Goal: Task Accomplishment & Management: Complete application form

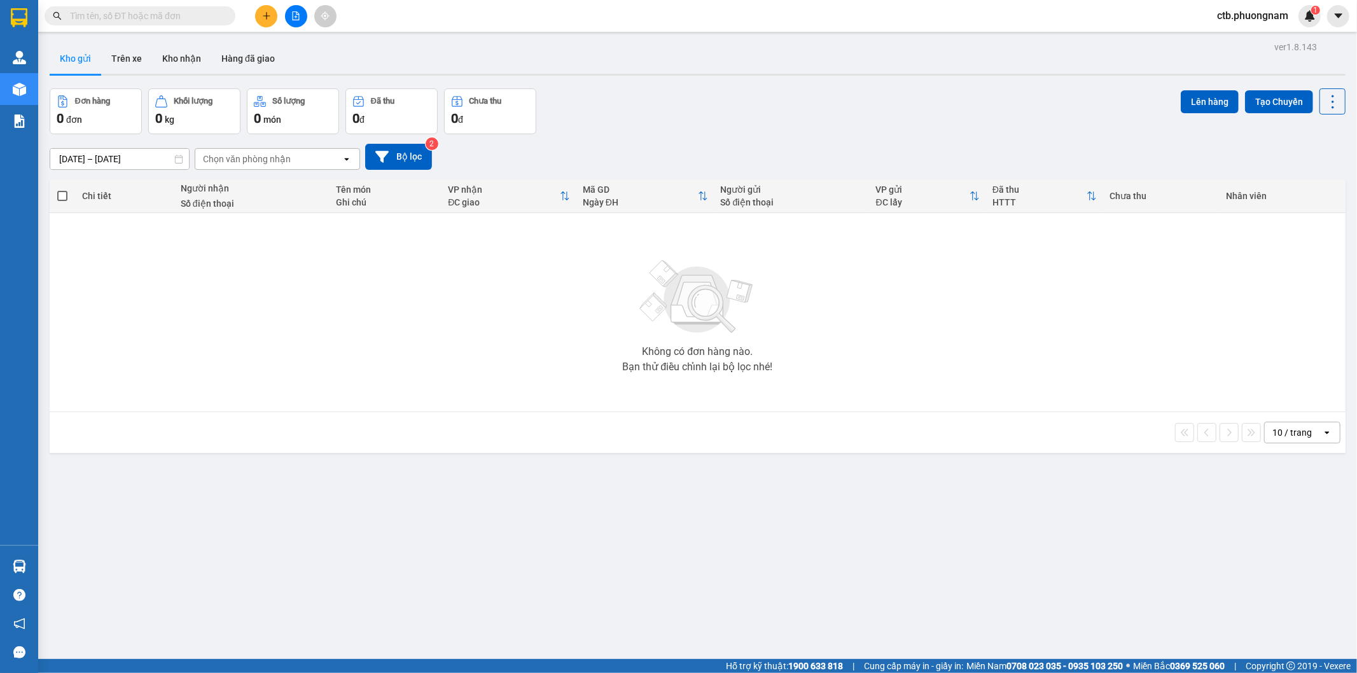
click at [285, 14] on button at bounding box center [296, 16] width 22 height 22
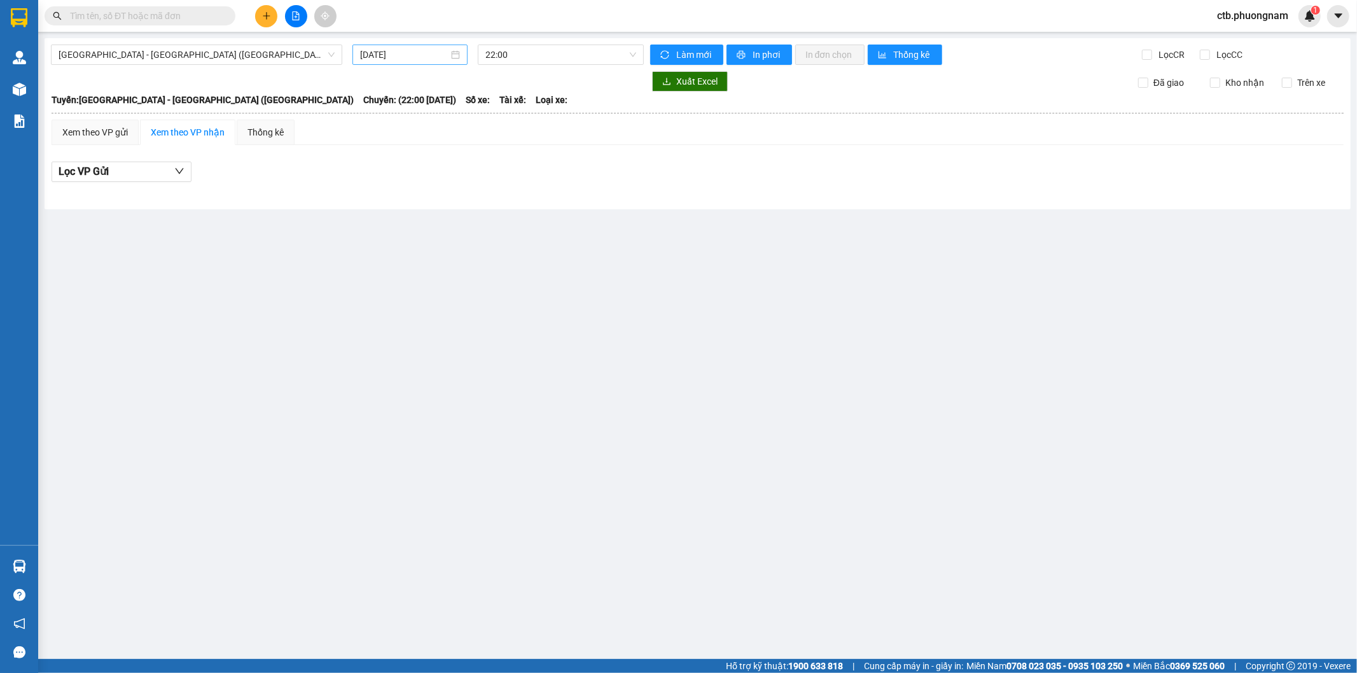
click at [410, 57] on input "[DATE]" at bounding box center [404, 55] width 88 height 14
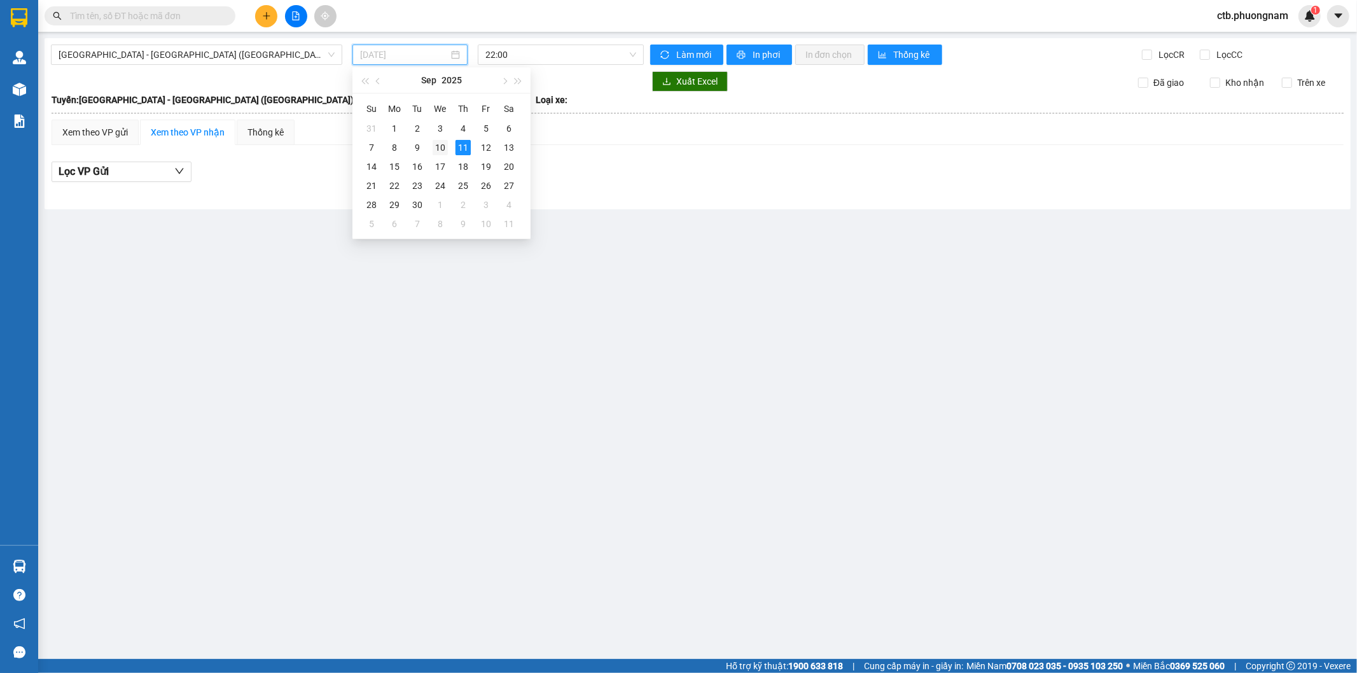
click at [443, 146] on div "10" at bounding box center [440, 147] width 15 height 15
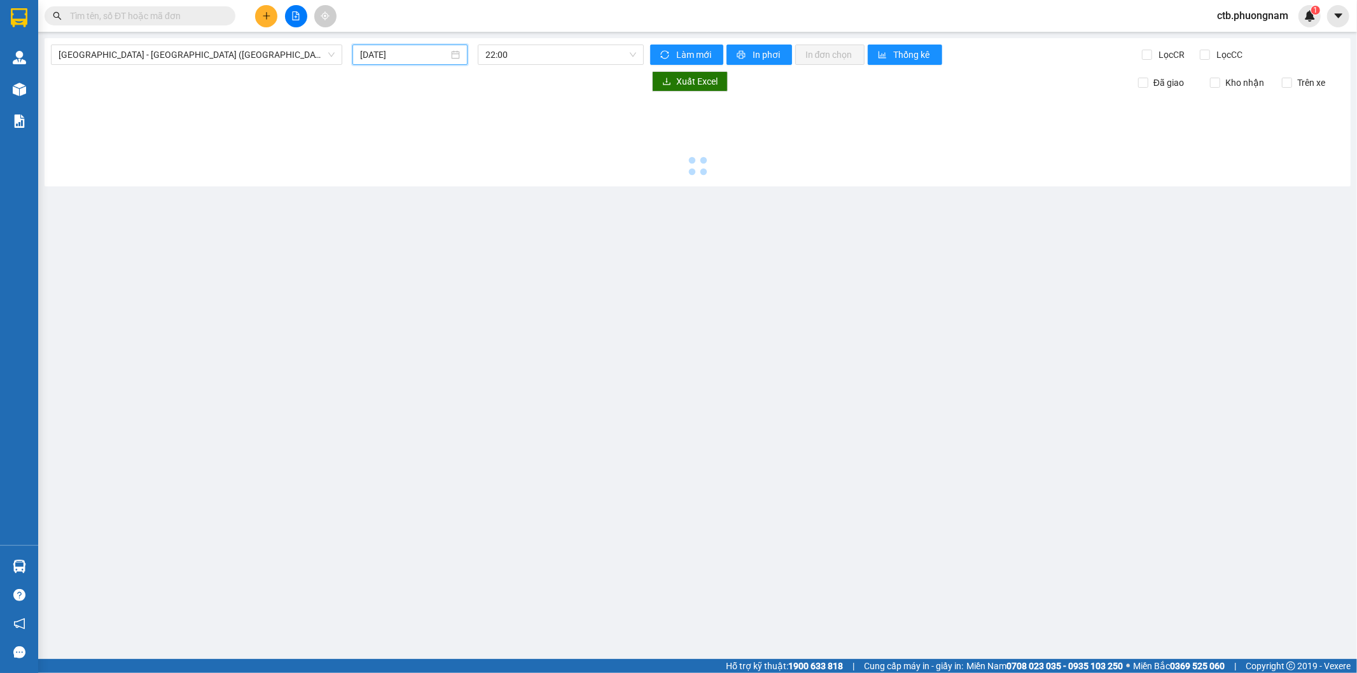
type input "[DATE]"
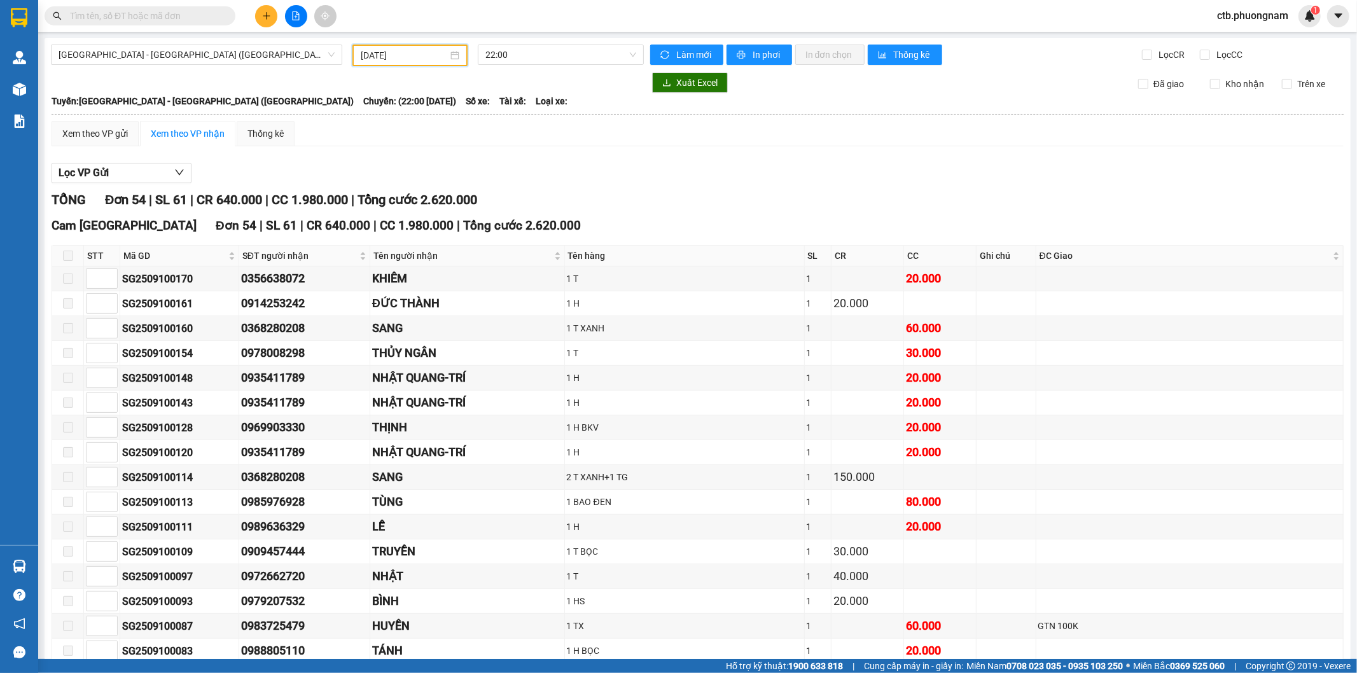
click at [1188, 55] on div "Lọc CR" at bounding box center [1171, 57] width 58 height 18
click at [1200, 55] on input "Lọc CC" at bounding box center [1206, 55] width 12 height 10
checkbox input "true"
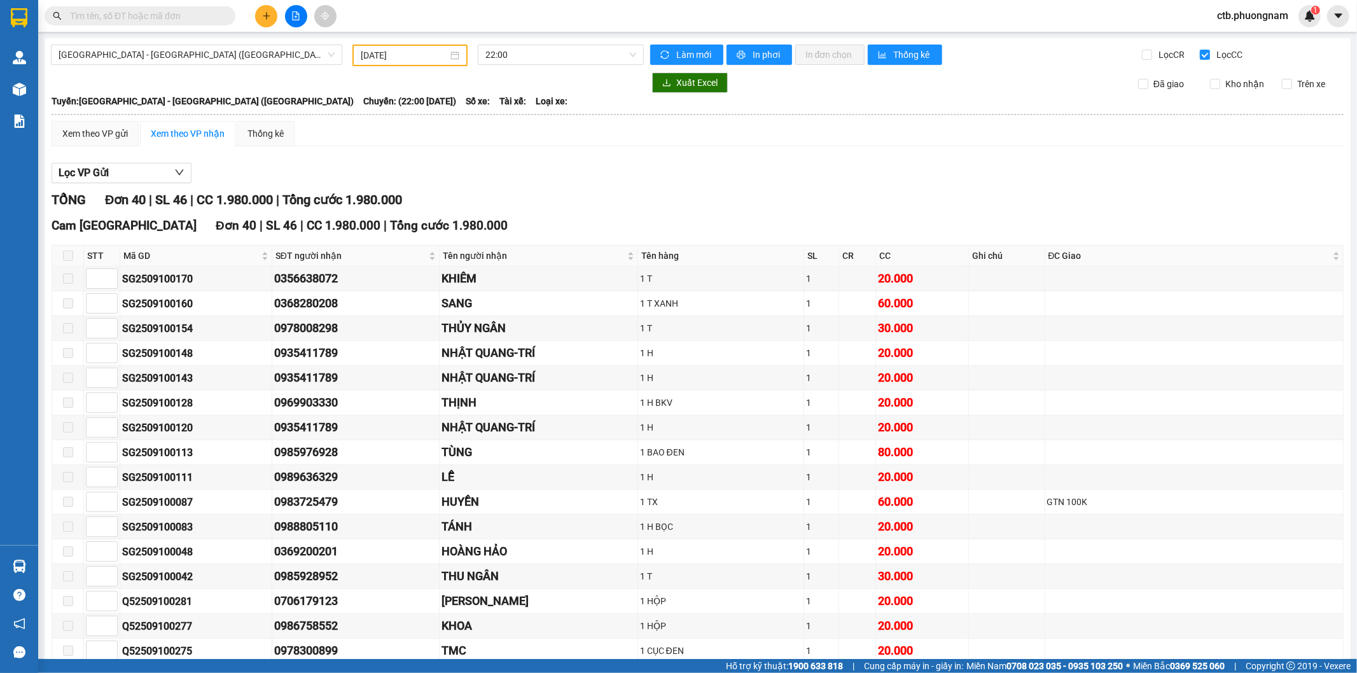
click at [1131, 55] on div "Làm mới In phơi In đơn chọn Thống kê" at bounding box center [896, 56] width 492 height 22
click at [1142, 55] on input "Lọc CR" at bounding box center [1148, 55] width 12 height 10
checkbox input "true"
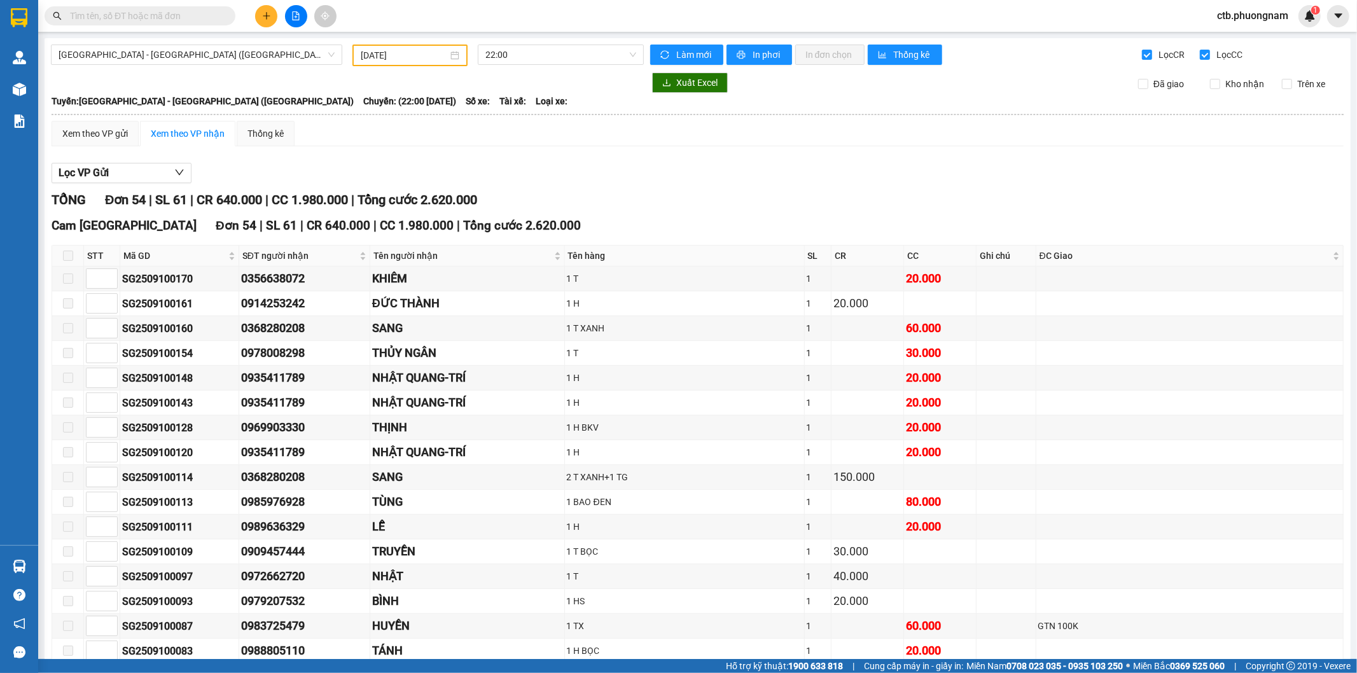
drag, startPoint x: 1194, startPoint y: 57, endPoint x: 1199, endPoint y: 94, distance: 36.6
click at [1200, 56] on input "Lọc CC" at bounding box center [1206, 55] width 12 height 10
checkbox input "false"
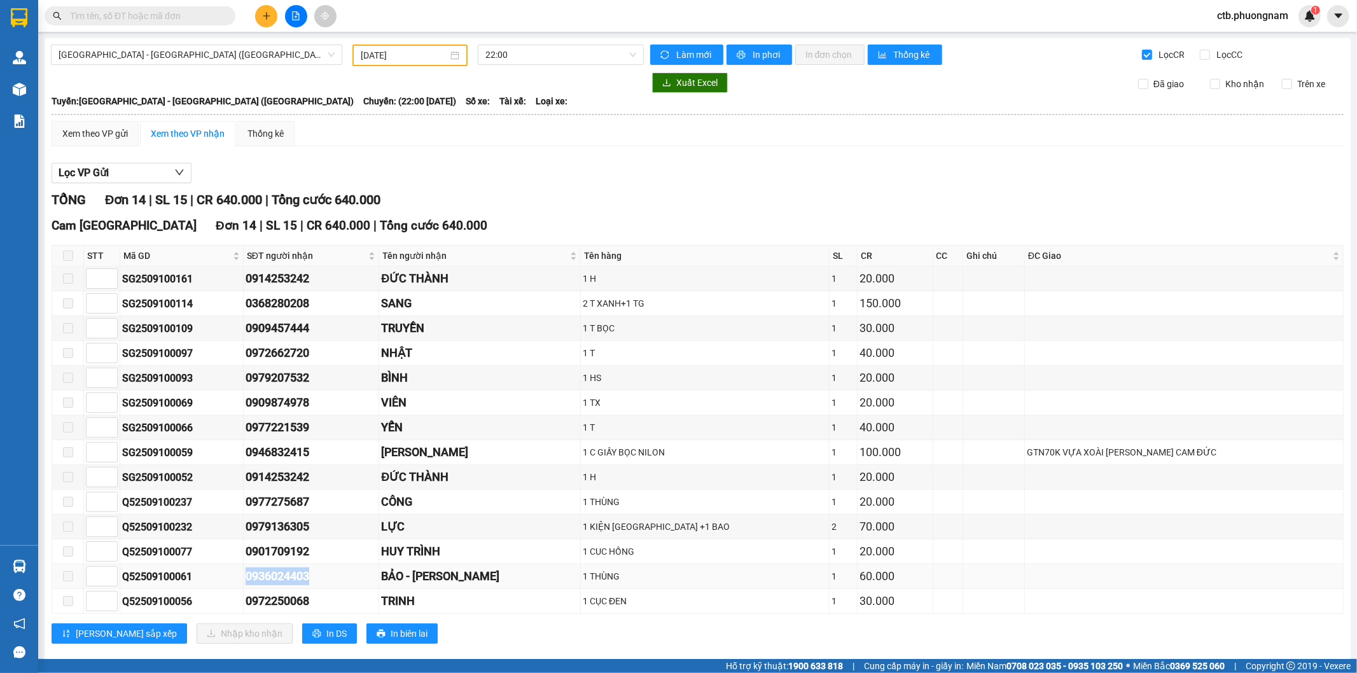
drag, startPoint x: 271, startPoint y: 579, endPoint x: 356, endPoint y: 582, distance: 85.3
click at [356, 582] on tr "Q52509100061 0936024403 BẢO - PHI HÙNG 1 THÙNG 1 60.000" at bounding box center [698, 576] width 1292 height 25
copy tr "0936024403"
click at [249, 10] on div at bounding box center [295, 16] width 95 height 22
click at [262, 13] on icon "plus" at bounding box center [266, 15] width 9 height 9
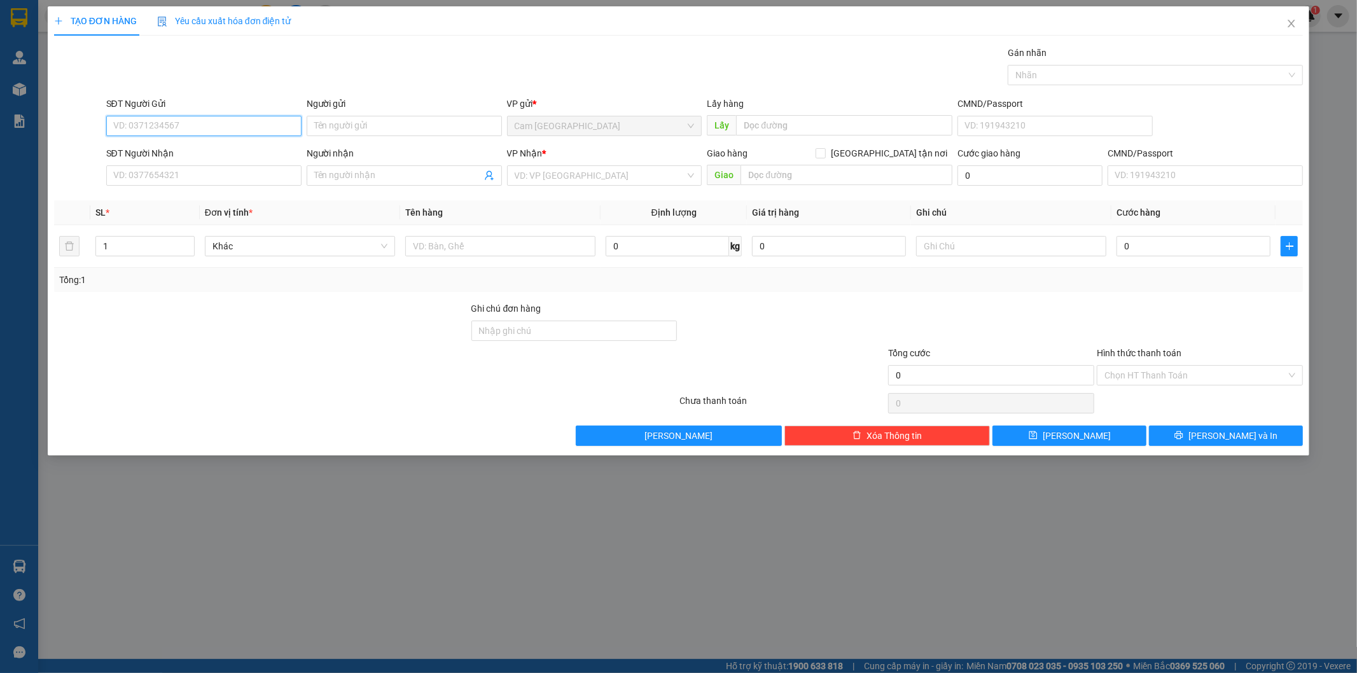
click at [167, 127] on input "SĐT Người Gửi" at bounding box center [203, 126] width 195 height 20
click at [169, 148] on div "0987540845 - PHƯƠNG" at bounding box center [204, 151] width 180 height 14
type input "0987540845"
type input "PHƯƠNG"
type input "0918730082"
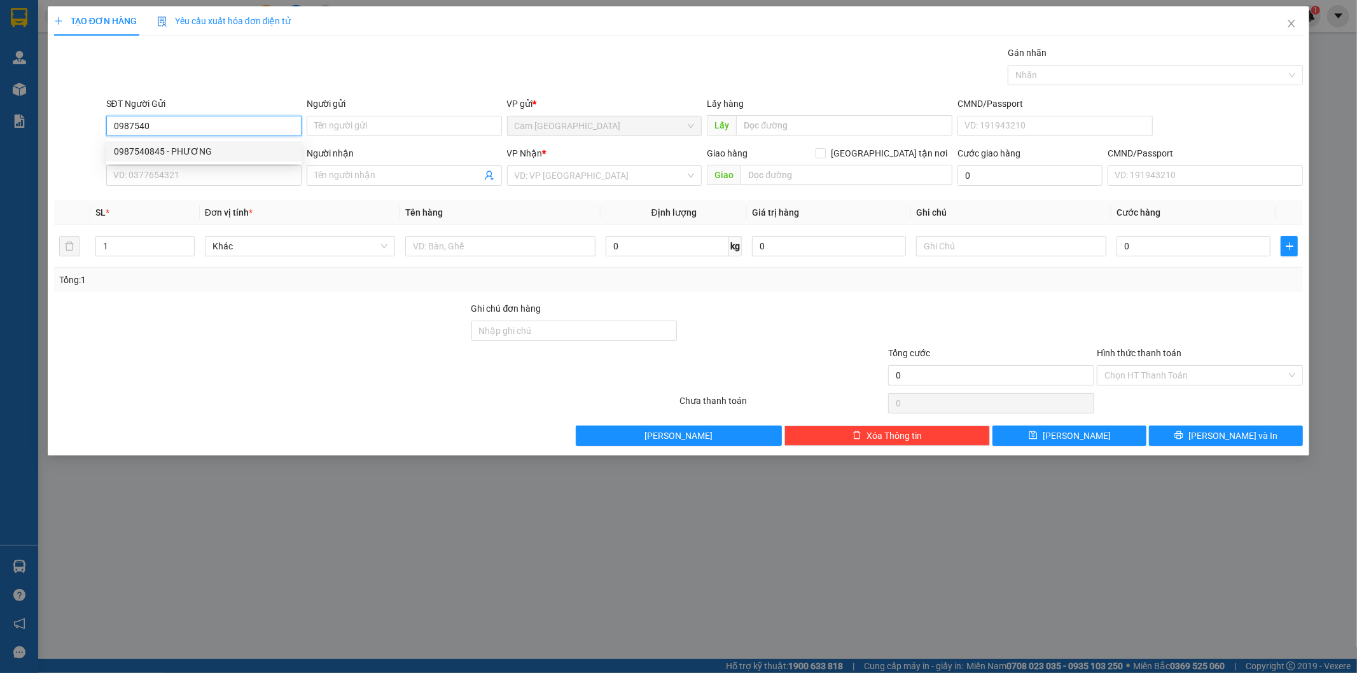
type input "DŨNG"
type input "0987540845"
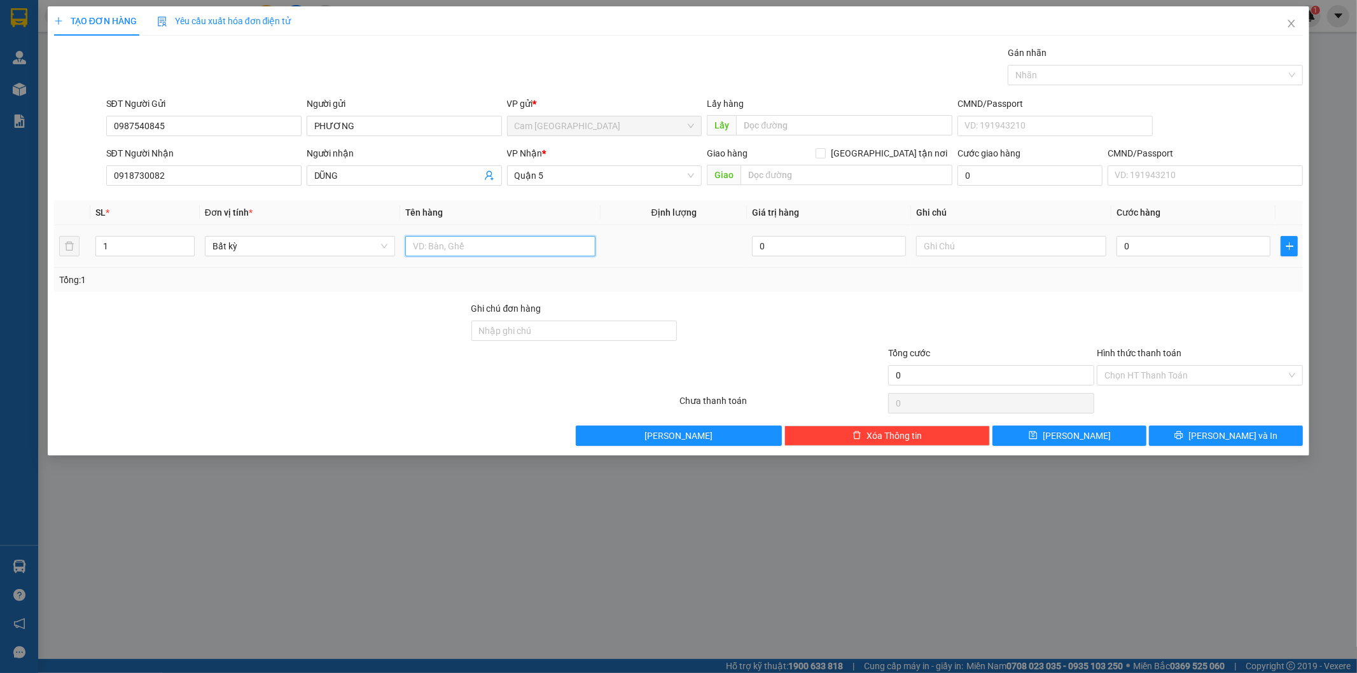
click at [554, 249] on input "text" at bounding box center [500, 246] width 190 height 20
type input "1H DẸP"
click at [1216, 250] on input "0" at bounding box center [1194, 246] width 154 height 20
type input "3"
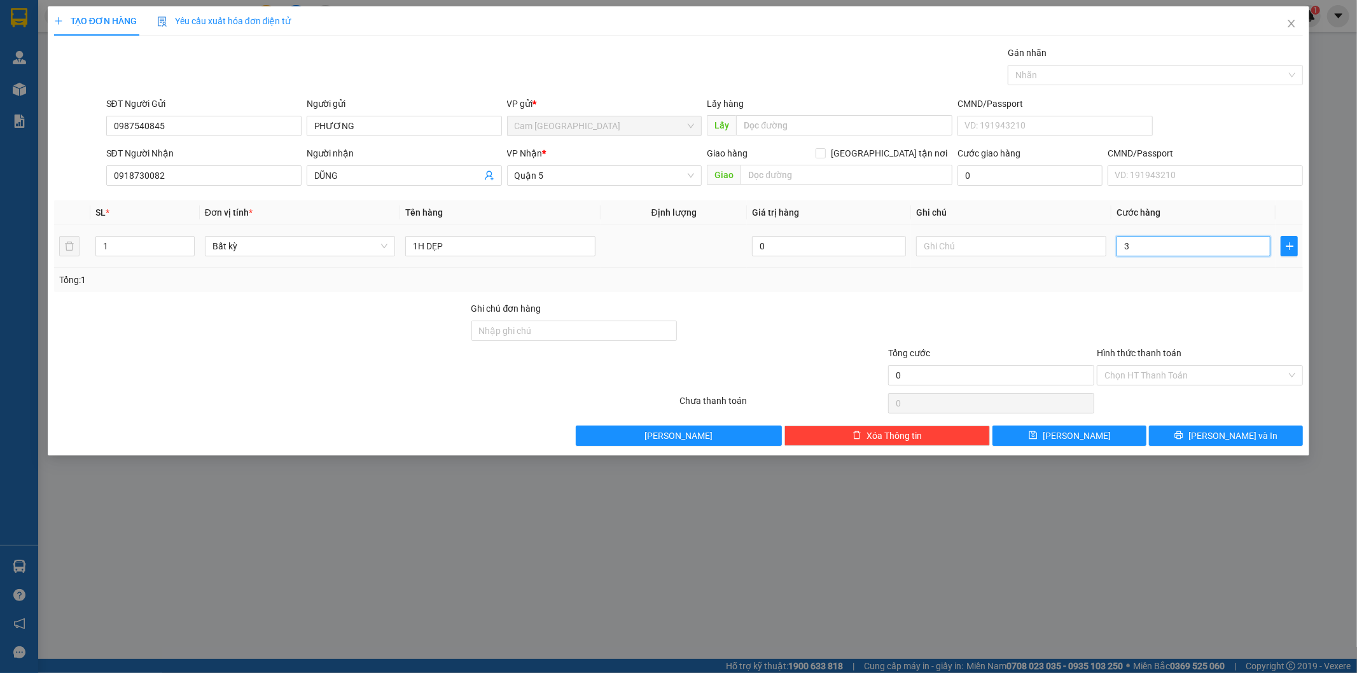
type input "3"
type input "30"
type input "300"
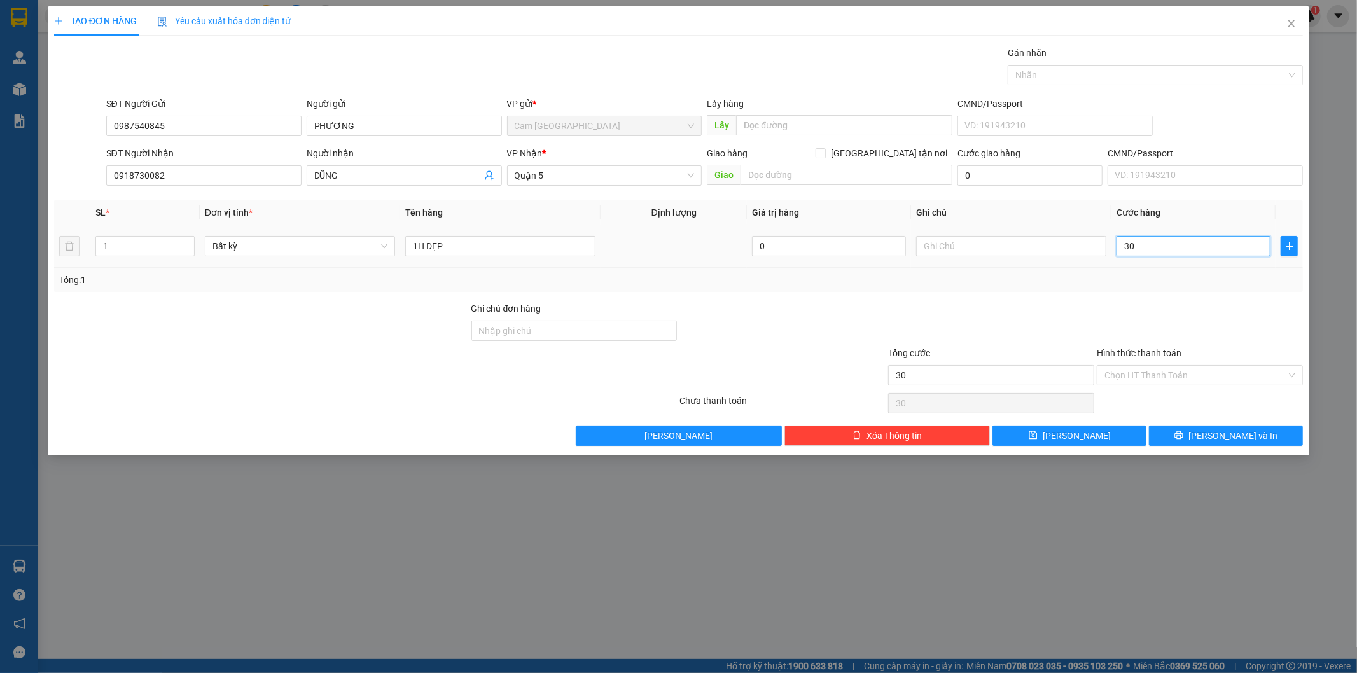
type input "300"
type input "3.000"
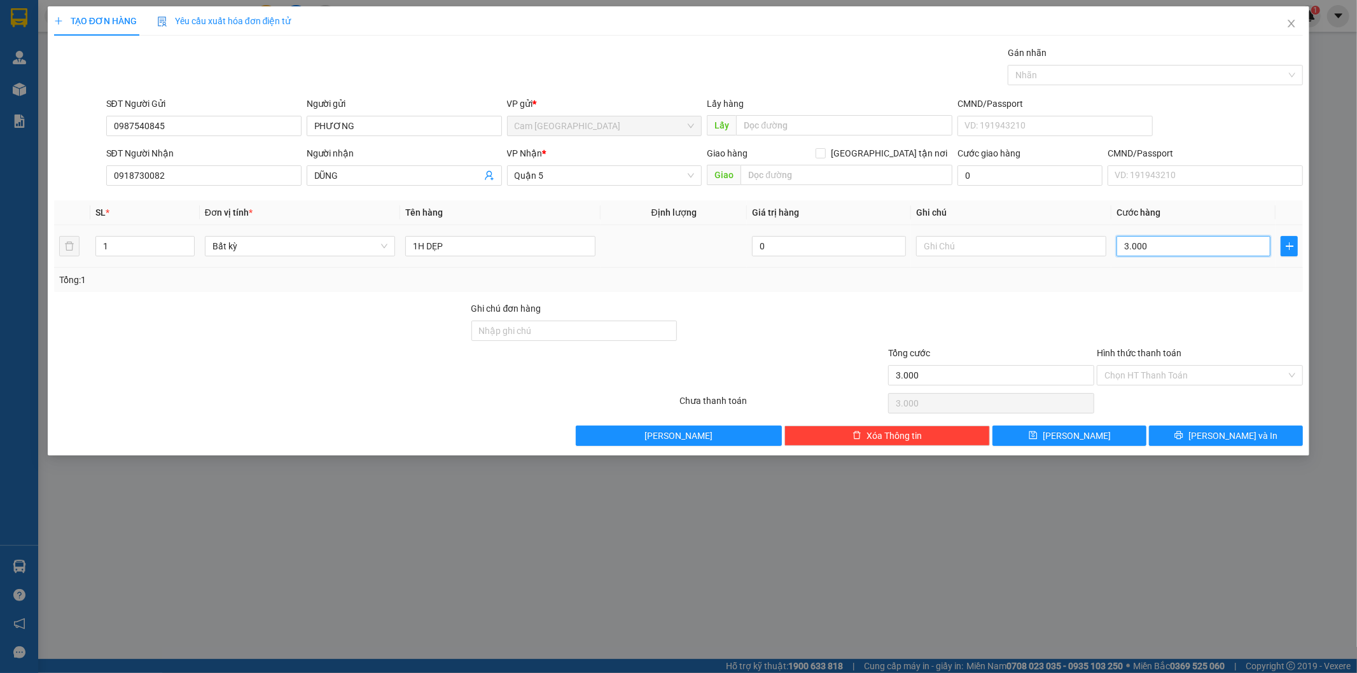
type input "30.000"
click at [1178, 377] on input "Hình thức thanh toán" at bounding box center [1196, 375] width 182 height 19
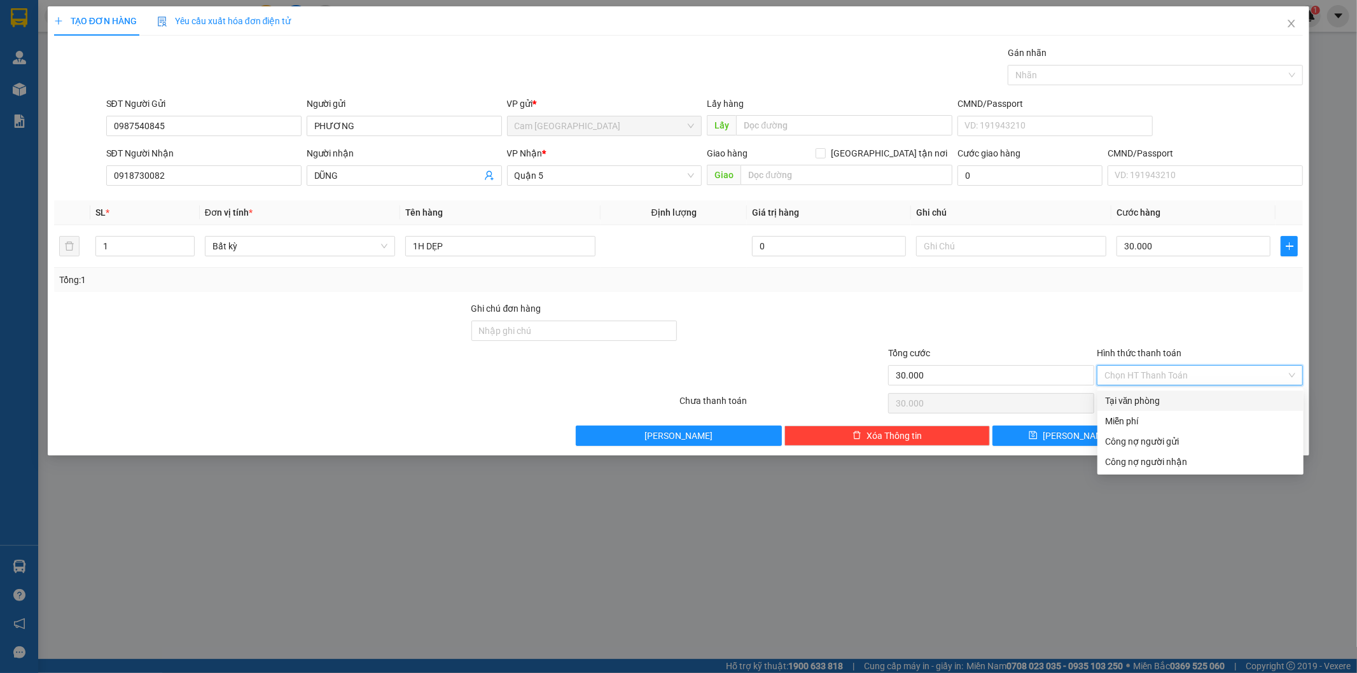
click at [1169, 399] on div "Tại văn phòng" at bounding box center [1200, 401] width 191 height 14
type input "0"
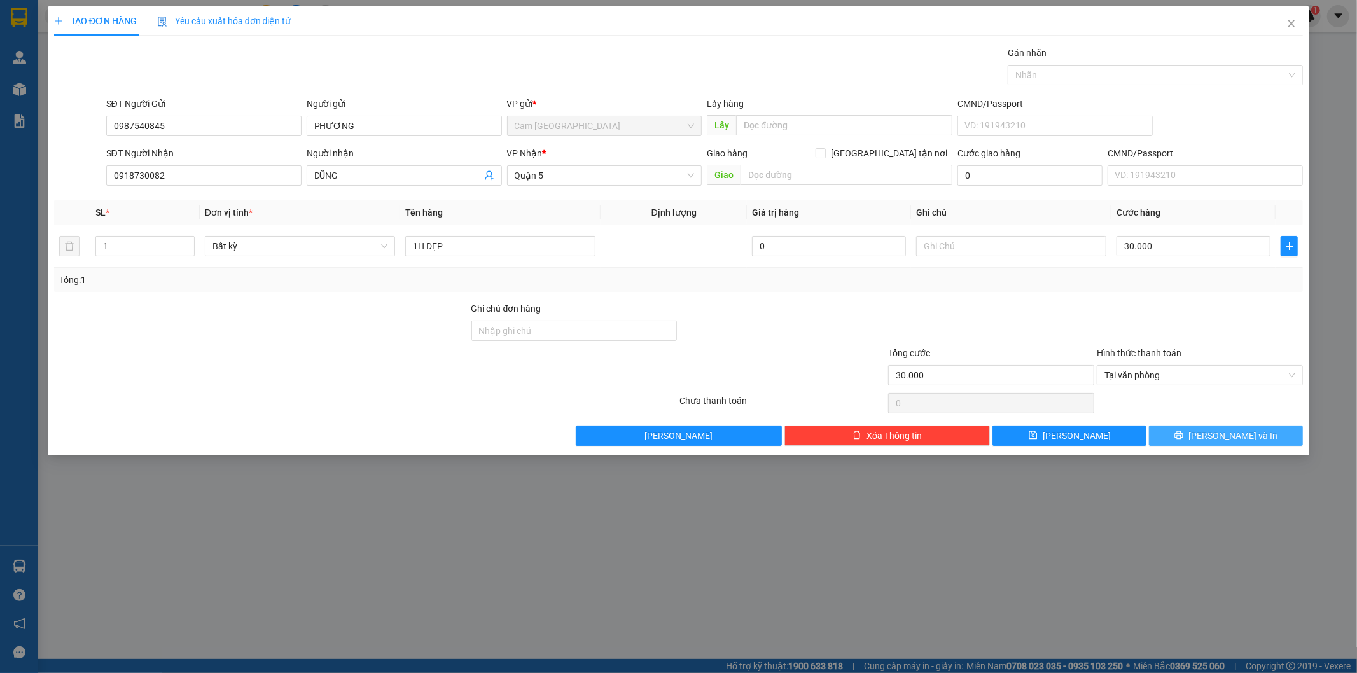
click at [1197, 437] on button "[PERSON_NAME] và In" at bounding box center [1226, 436] width 154 height 20
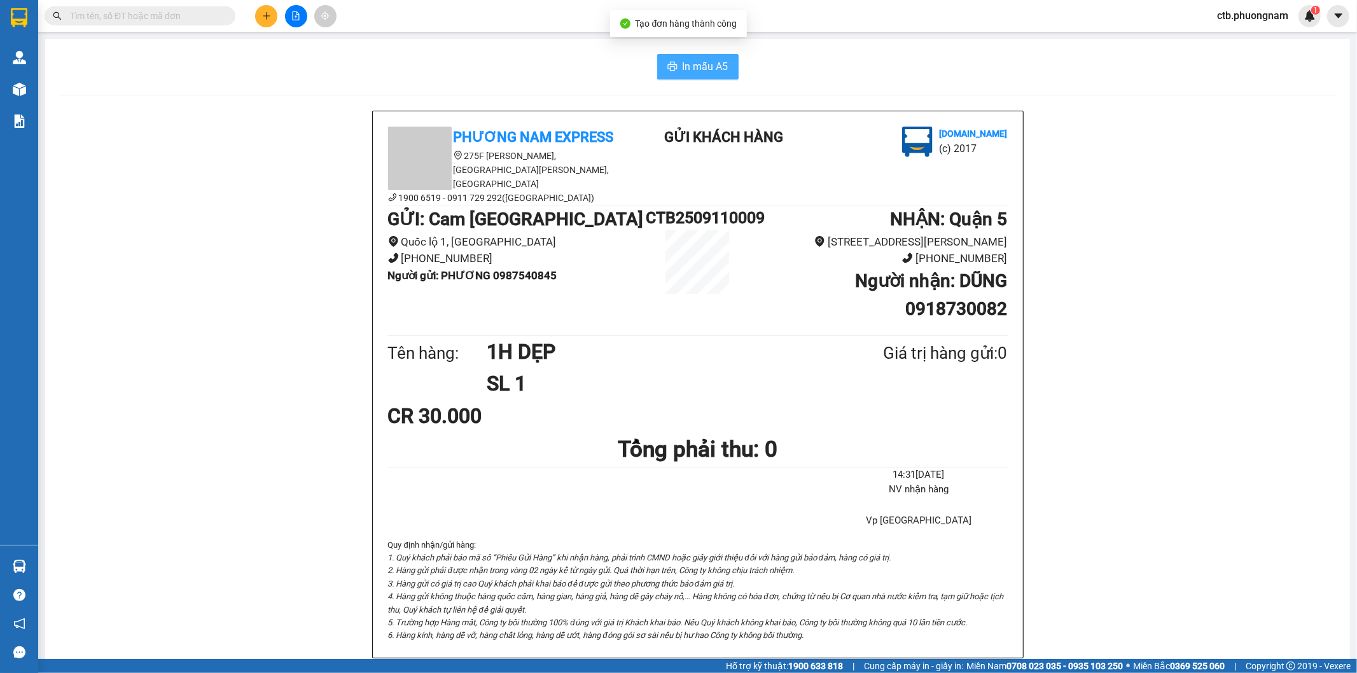
click at [694, 67] on span "In mẫu A5" at bounding box center [706, 67] width 46 height 16
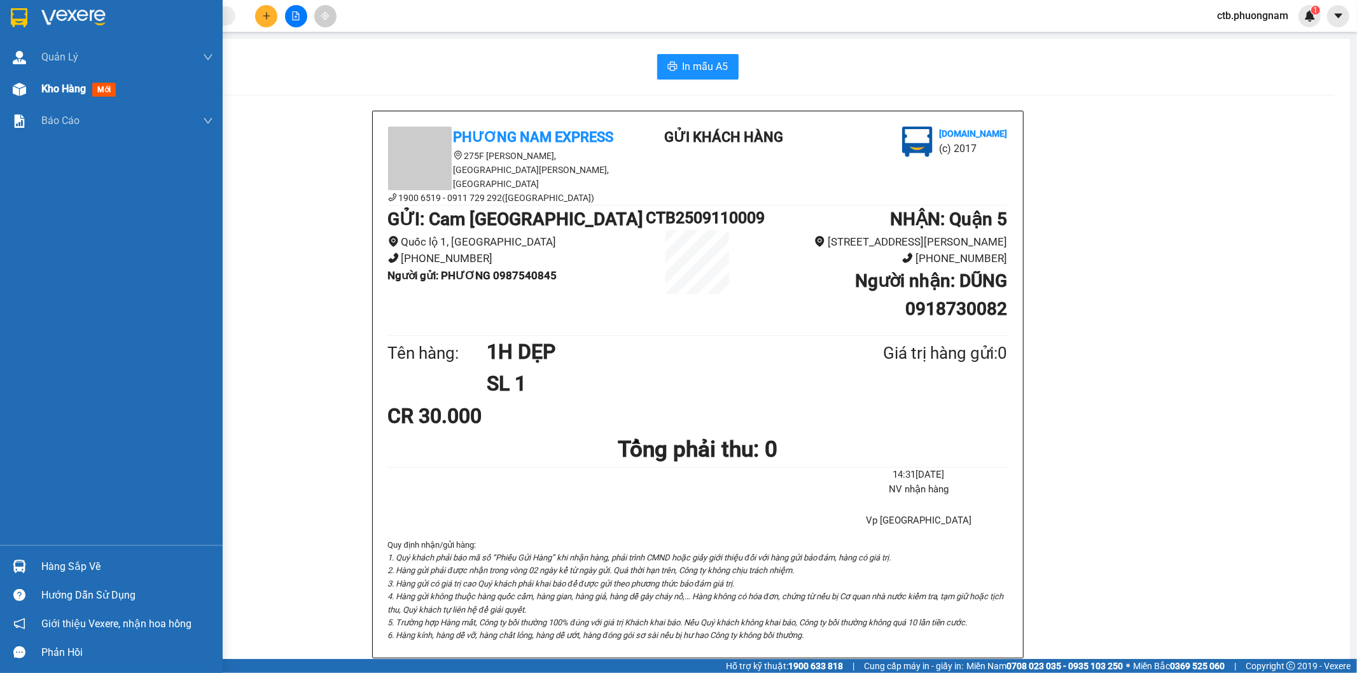
click at [81, 85] on span "Kho hàng" at bounding box center [63, 89] width 45 height 12
